Goal: Obtain resource: Download file/media

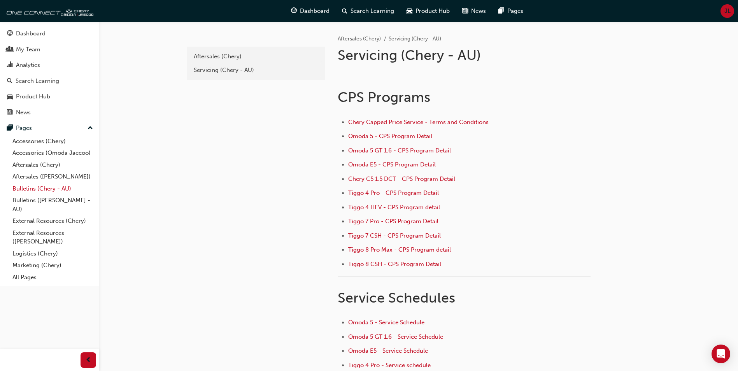
scroll to position [52, 0]
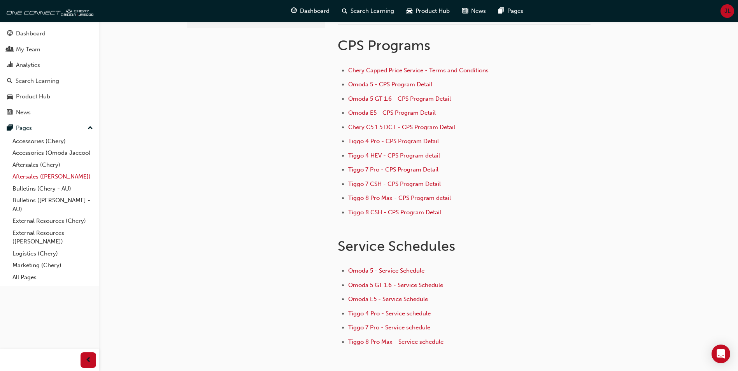
click at [35, 178] on link "Aftersales ([PERSON_NAME])" at bounding box center [52, 177] width 87 height 12
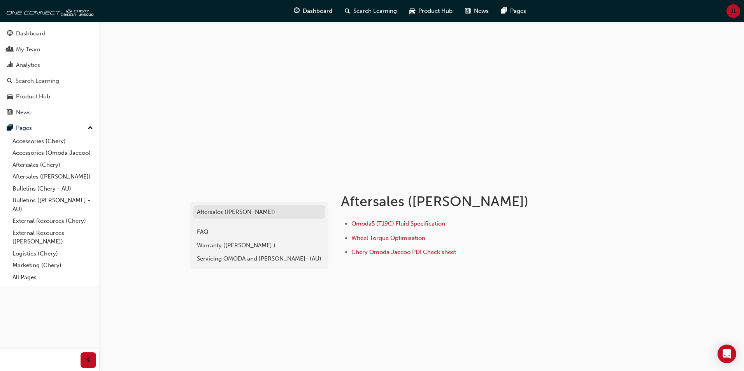
click at [240, 213] on div "Aftersales ([PERSON_NAME])" at bounding box center [259, 212] width 125 height 9
click at [41, 151] on link "Accessories (Omoda Jaecoo)" at bounding box center [52, 153] width 87 height 12
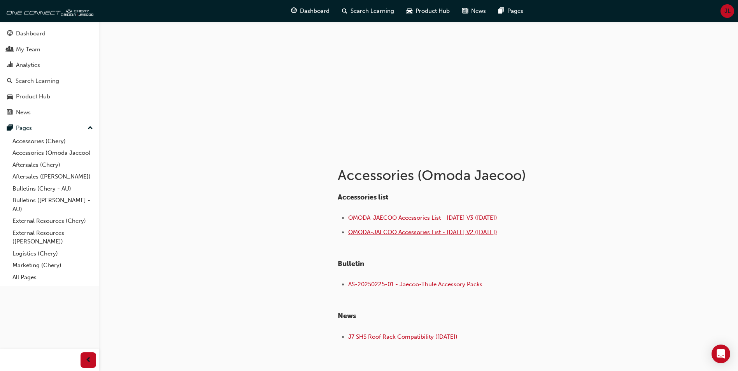
scroll to position [39, 0]
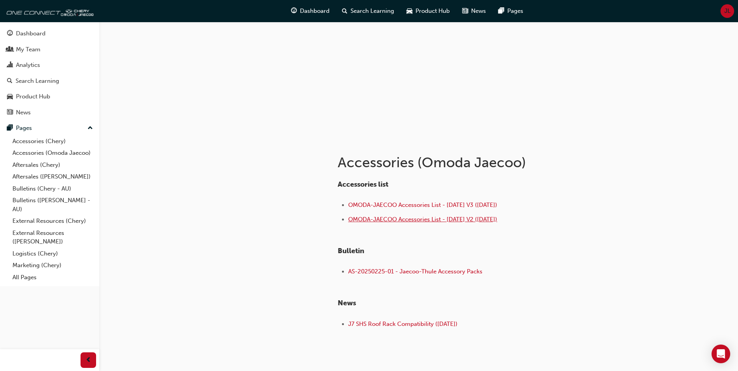
click at [436, 218] on span "OMODA-JAECOO Accessories List - [DATE] V2 ([DATE])" at bounding box center [422, 219] width 149 height 7
